Goal: Task Accomplishment & Management: Complete application form

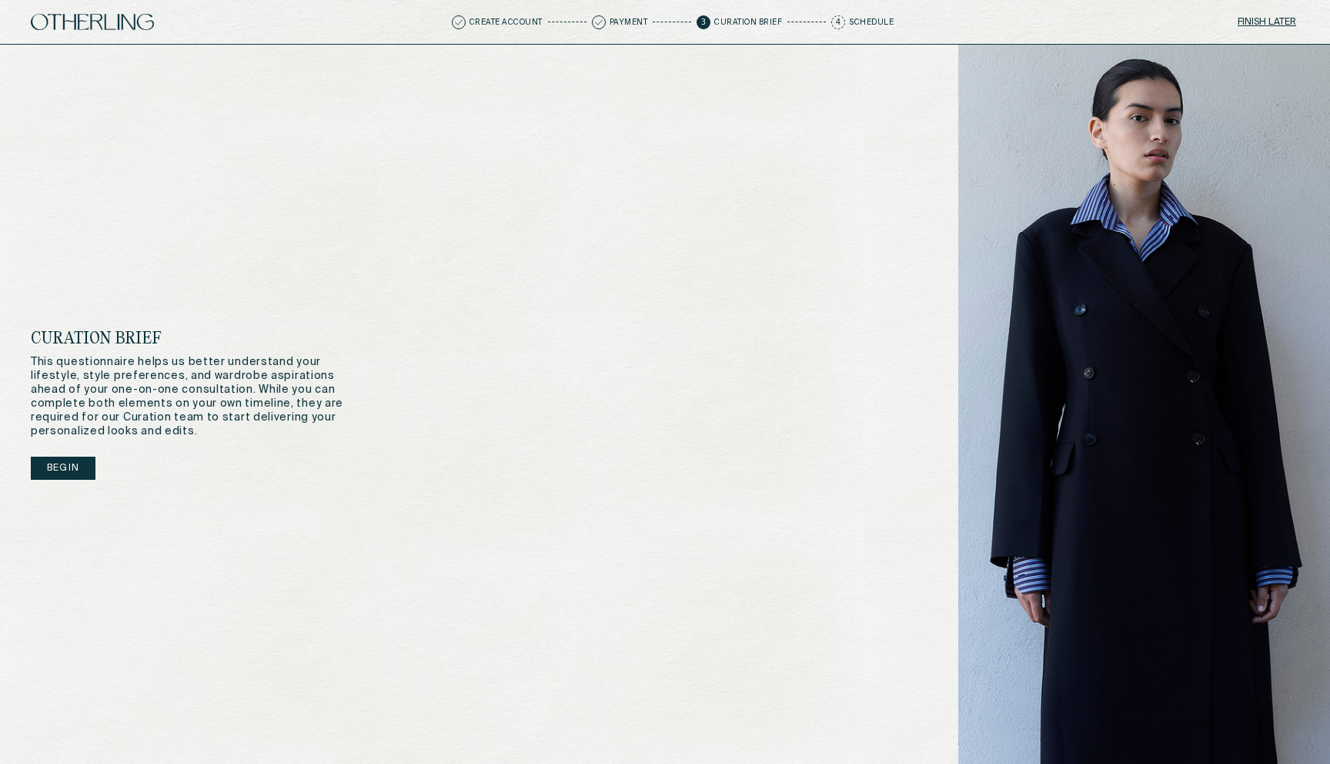
click at [1273, 19] on button "Finish later" at bounding box center [1267, 23] width 65 height 22
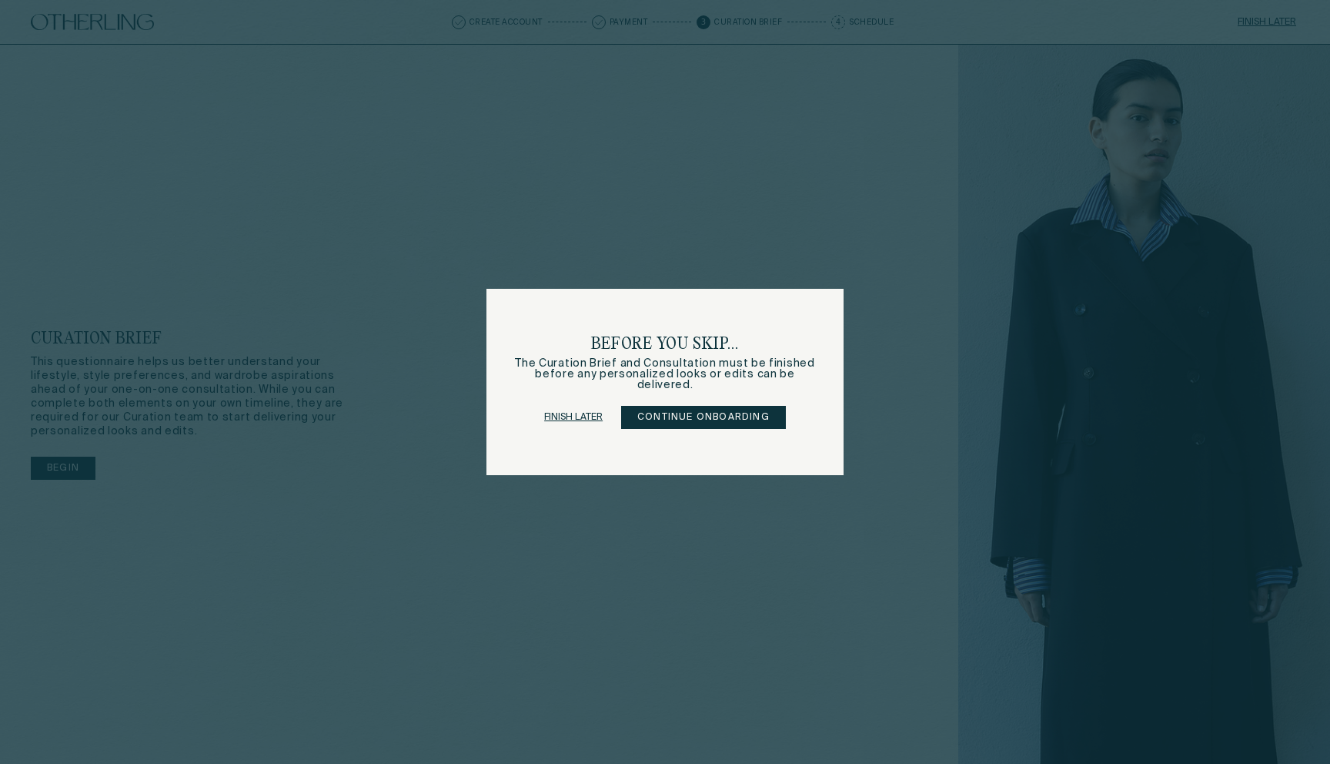
click at [838, 199] on div "Before you skip... The Curation Brief and Consultation must be finished before …" at bounding box center [665, 382] width 1330 height 764
click at [683, 412] on button "Continue onboarding" at bounding box center [703, 417] width 165 height 23
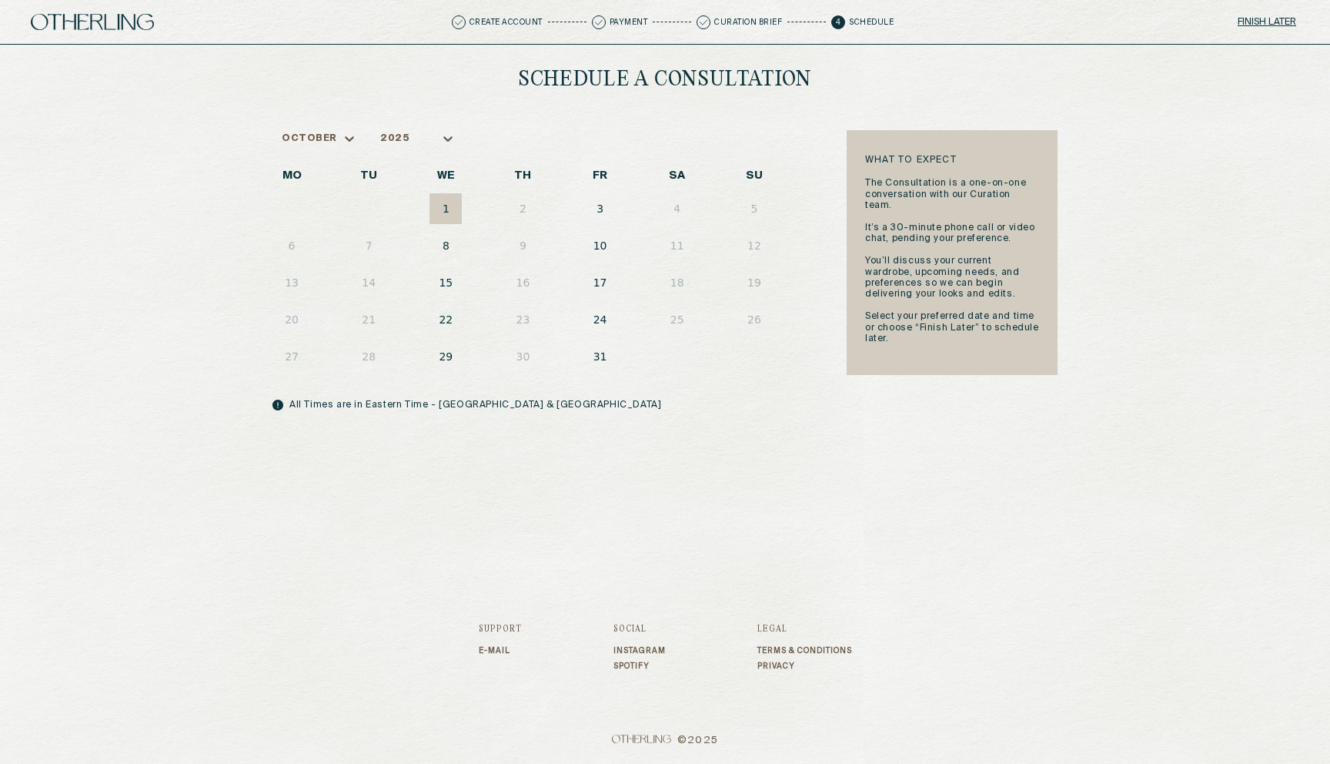
click at [1269, 21] on button "Finish later" at bounding box center [1267, 23] width 65 height 22
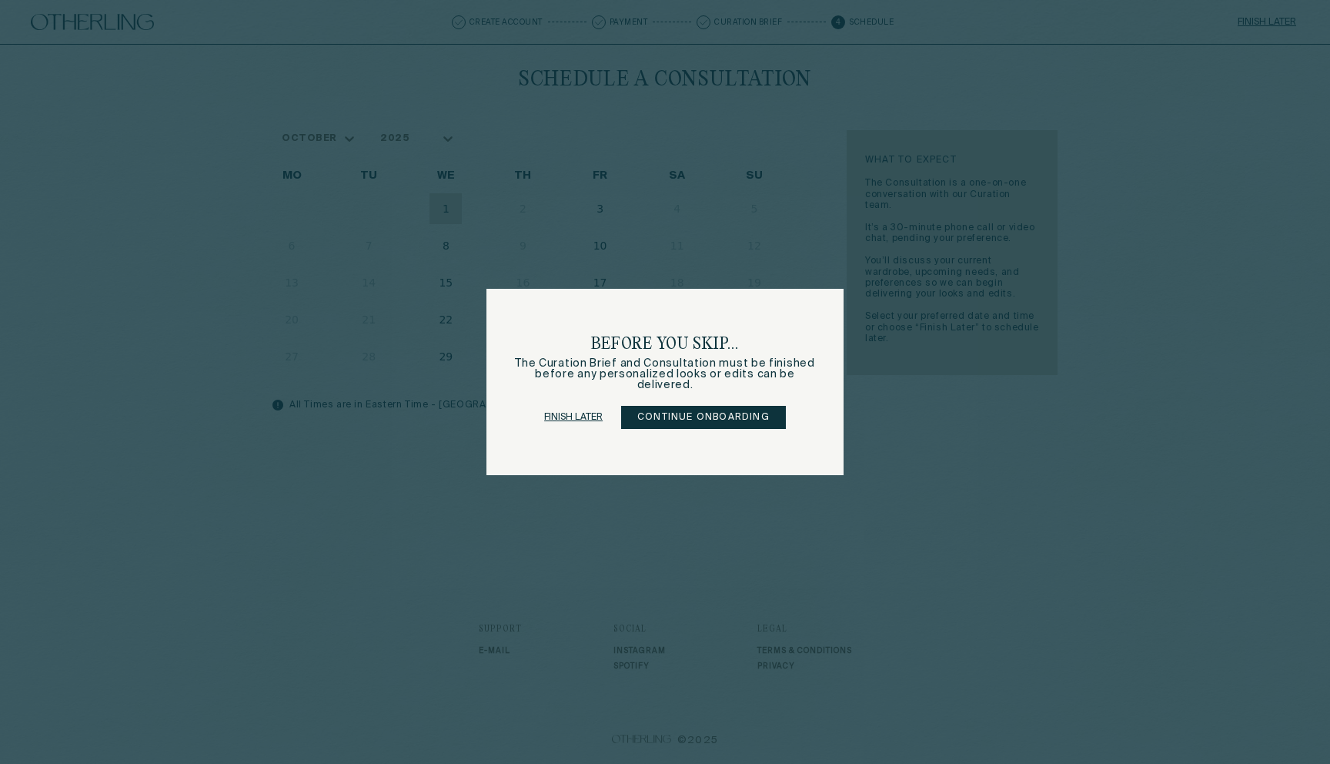
click at [595, 428] on div "Finish later Continue onboarding" at bounding box center [665, 417] width 242 height 23
click at [595, 424] on link "Finish later" at bounding box center [573, 417] width 59 height 22
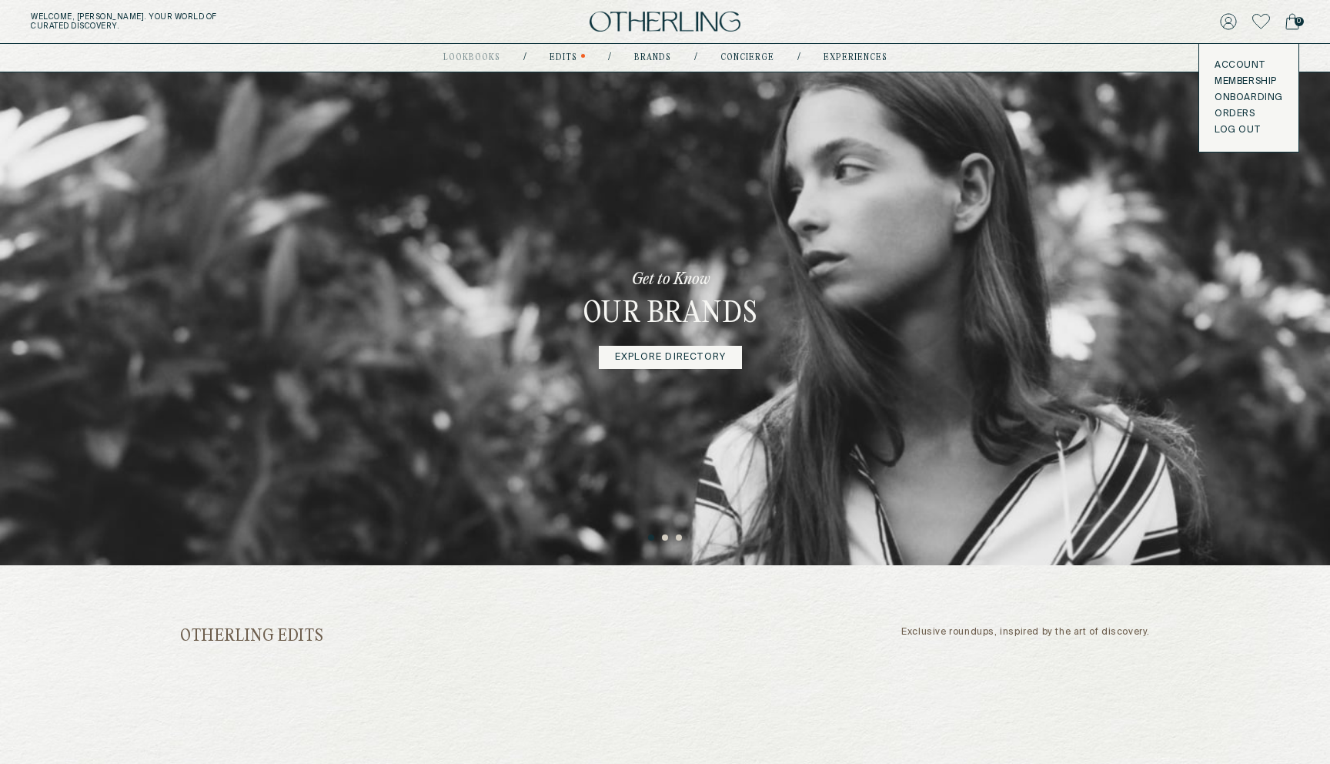
click at [1229, 130] on button "LOG OUT" at bounding box center [1237, 130] width 45 height 12
